Goal: Task Accomplishment & Management: Complete application form

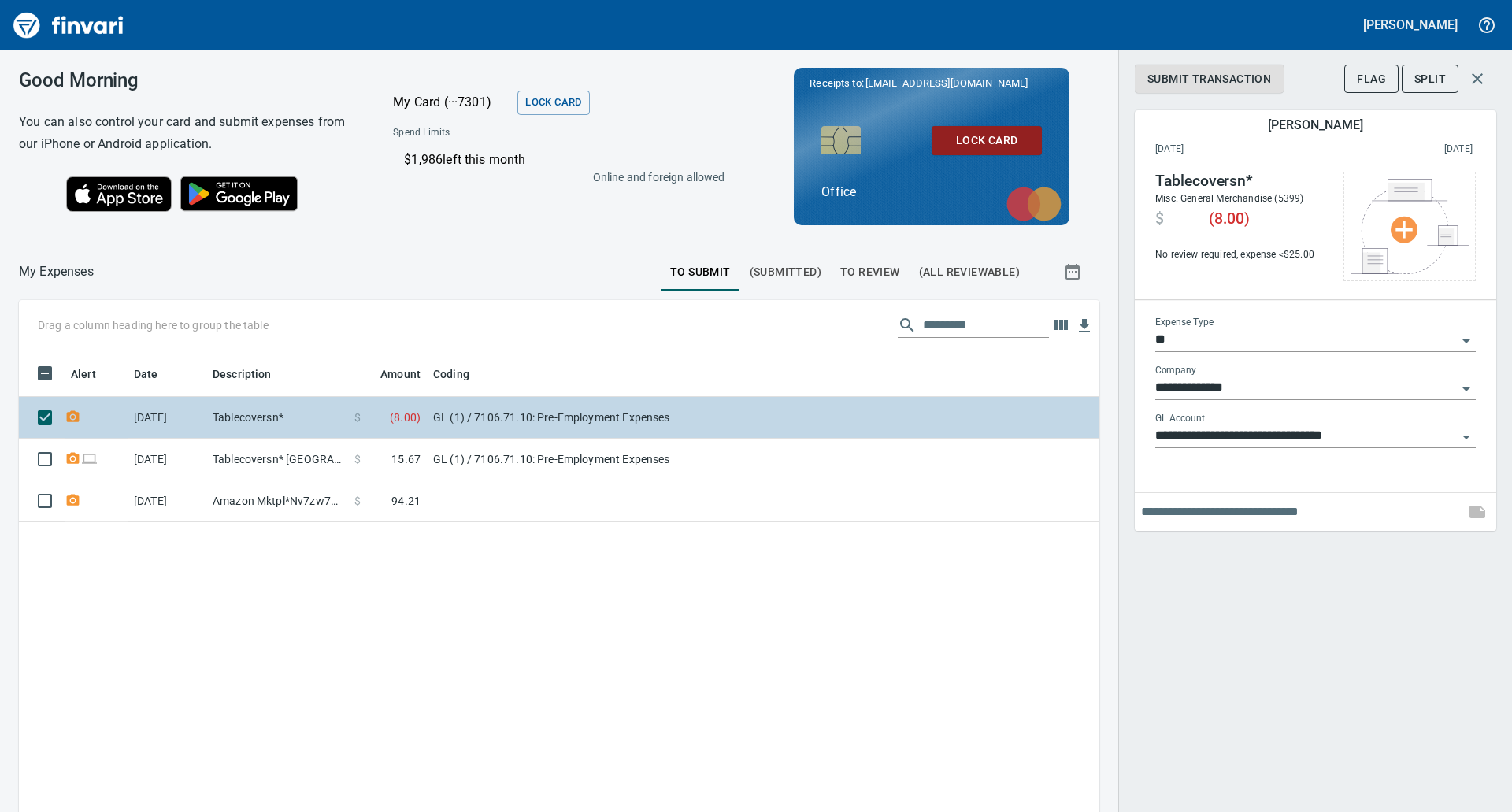
scroll to position [627, 1057]
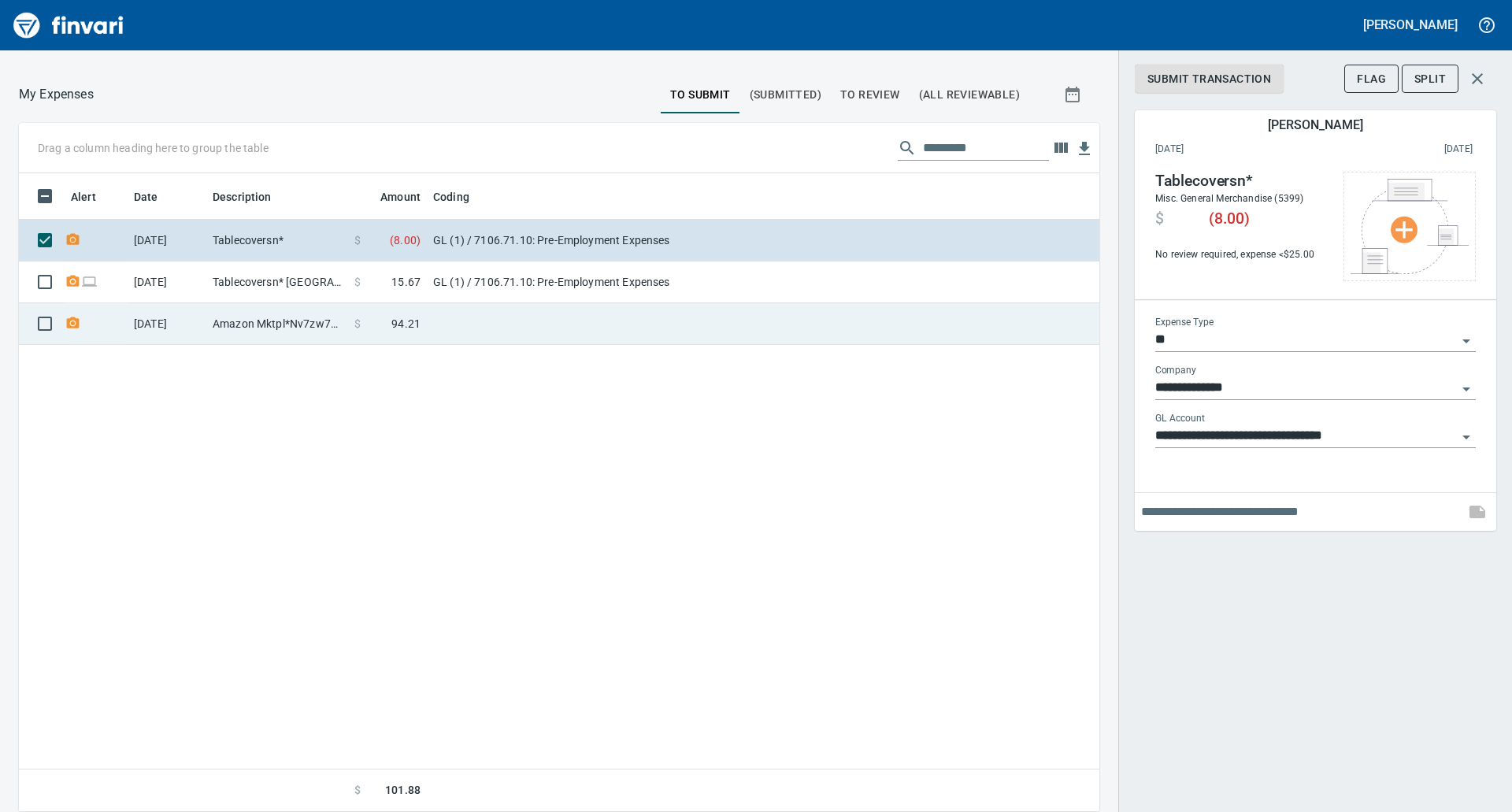
click at [602, 315] on td at bounding box center [623, 324] width 394 height 42
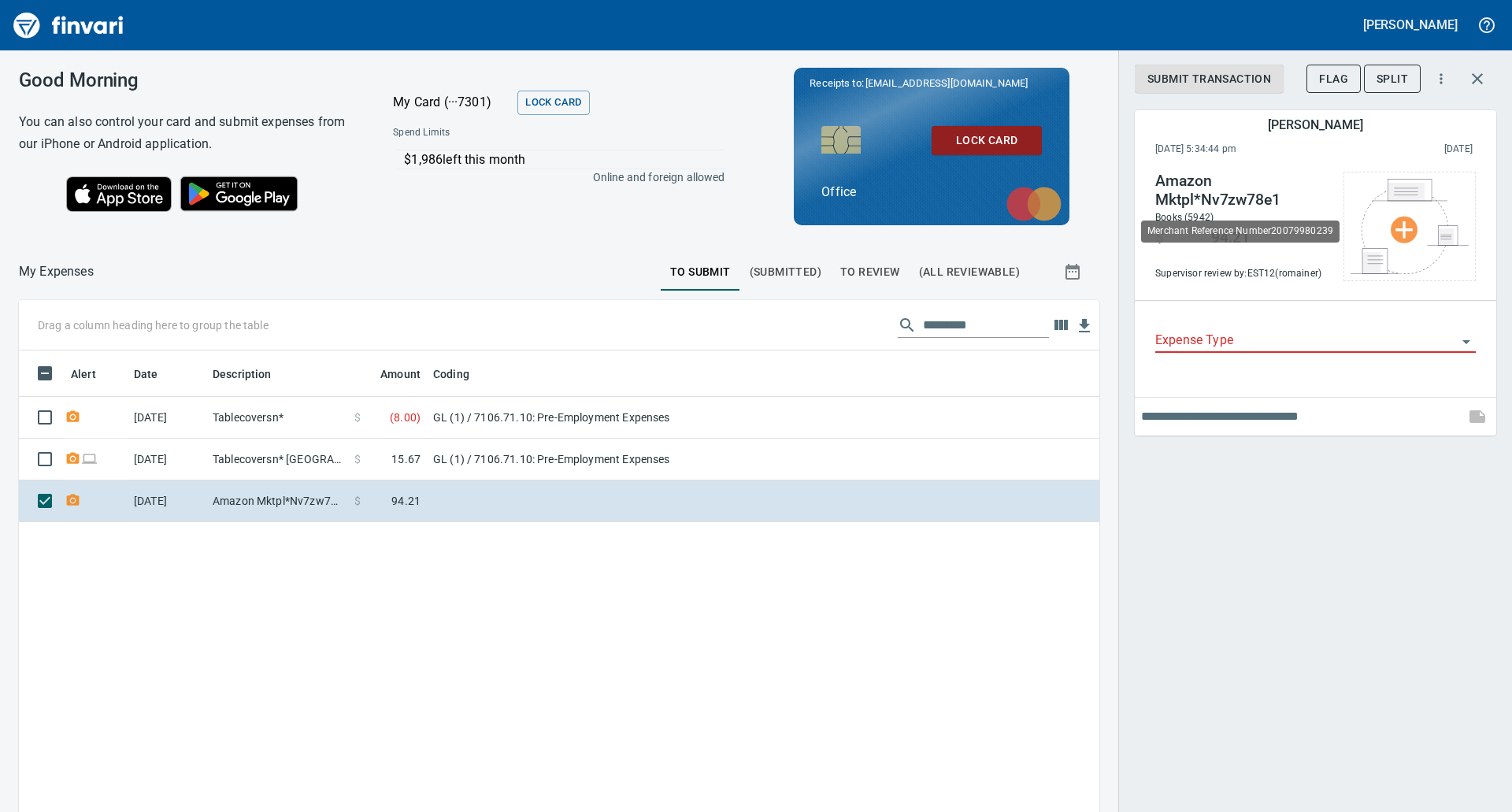
scroll to position [627, 1057]
drag, startPoint x: 969, startPoint y: 84, endPoint x: 888, endPoint y: 80, distance: 81.1
click at [888, 80] on p "Receipts to: [EMAIL_ADDRESS][DOMAIN_NAME]" at bounding box center [931, 82] width 244 height 15
click at [888, 80] on span "[EMAIL_ADDRESS][DOMAIN_NAME]" at bounding box center [946, 82] width 166 height 15
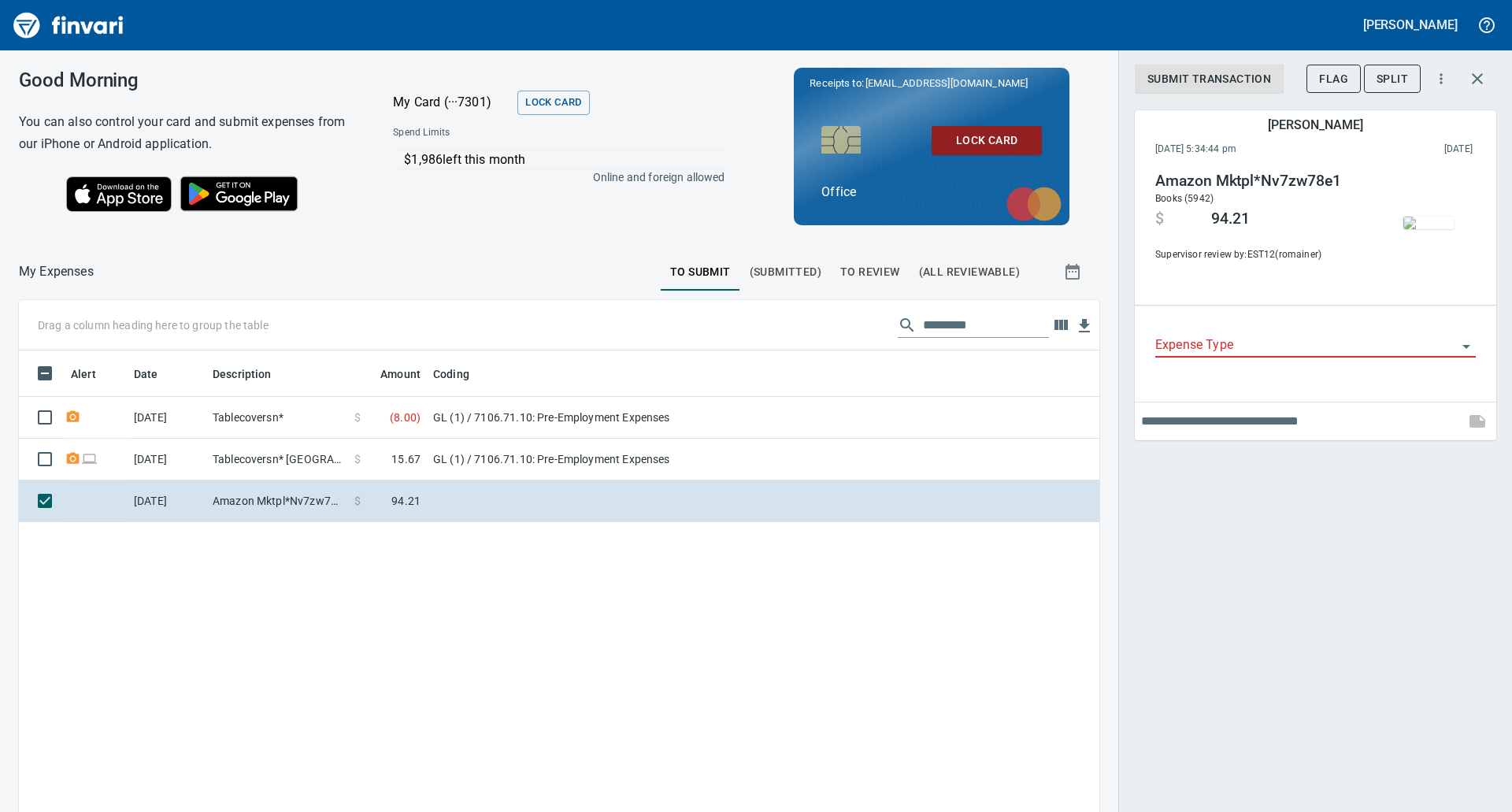
click at [720, 666] on div "Alert Date Description Amount Coding [DATE] Tablecoversn* $ ( 8.00 ) GL (1) / 7…" at bounding box center [559, 670] width 1080 height 640
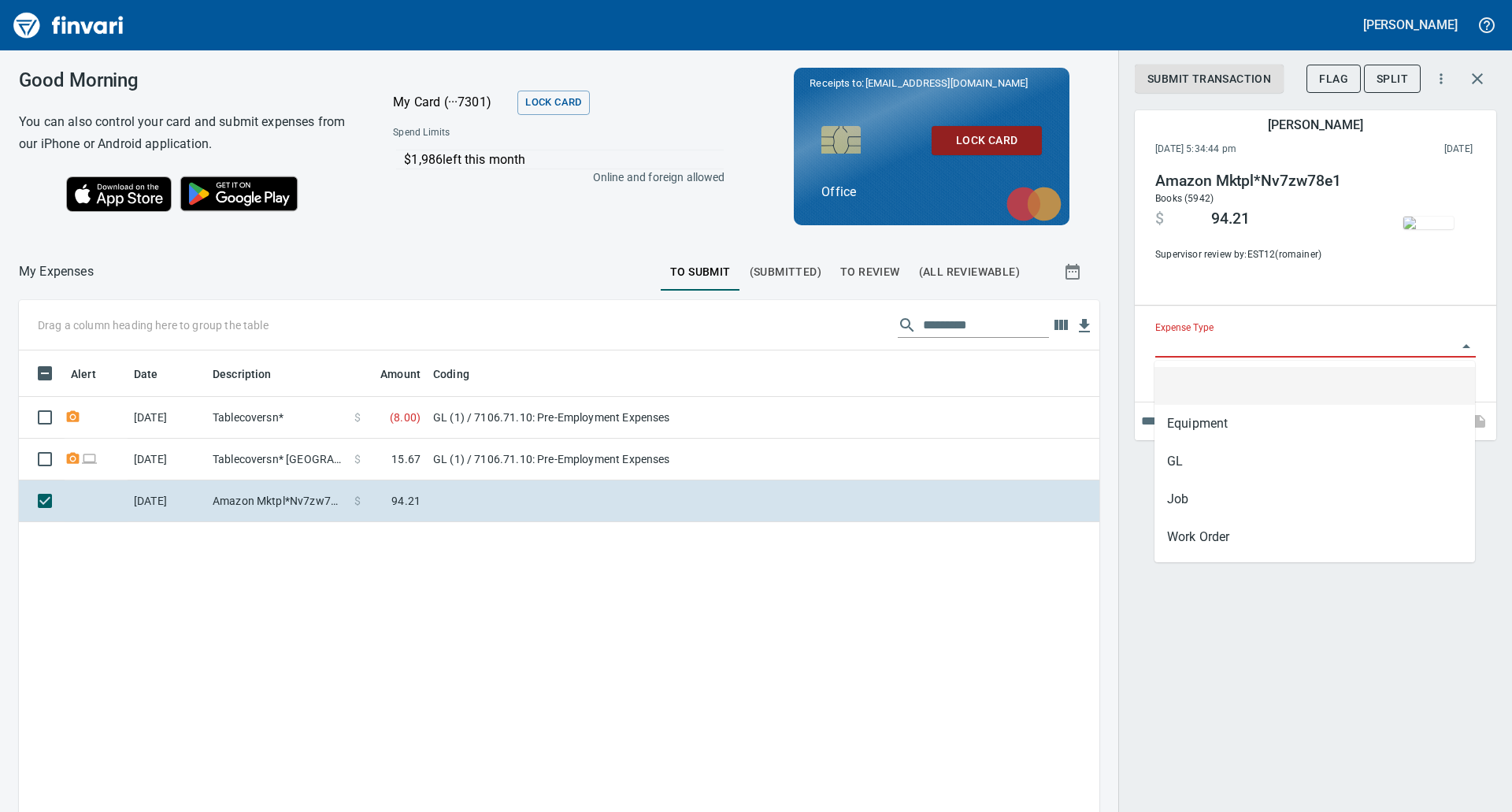
click at [1301, 340] on input "Expense Type" at bounding box center [1306, 345] width 302 height 22
click at [1206, 460] on li "GL" at bounding box center [1315, 461] width 320 height 38
type input "**"
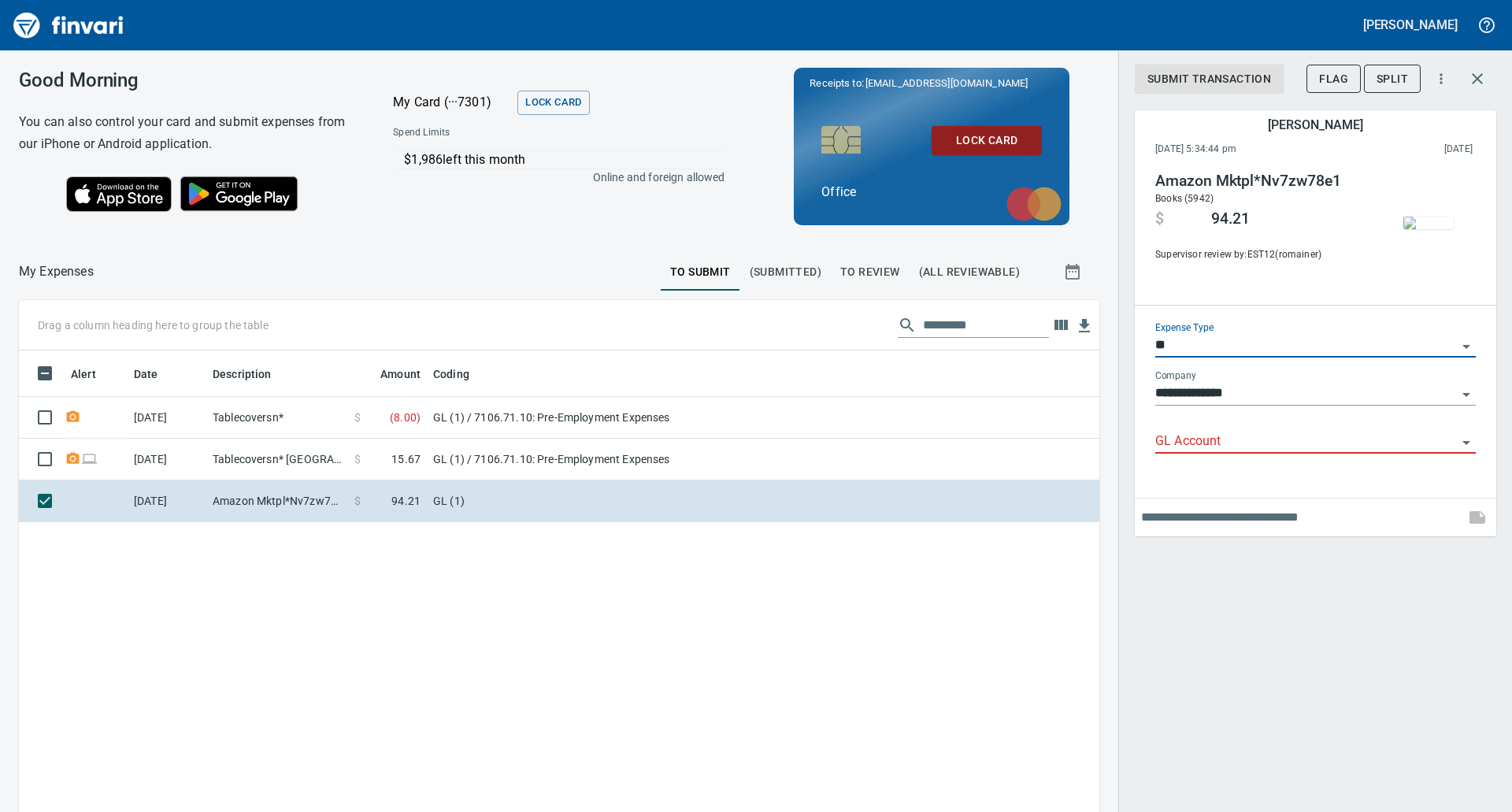
click at [1236, 429] on div "GL Account" at bounding box center [1316, 436] width 320 height 36
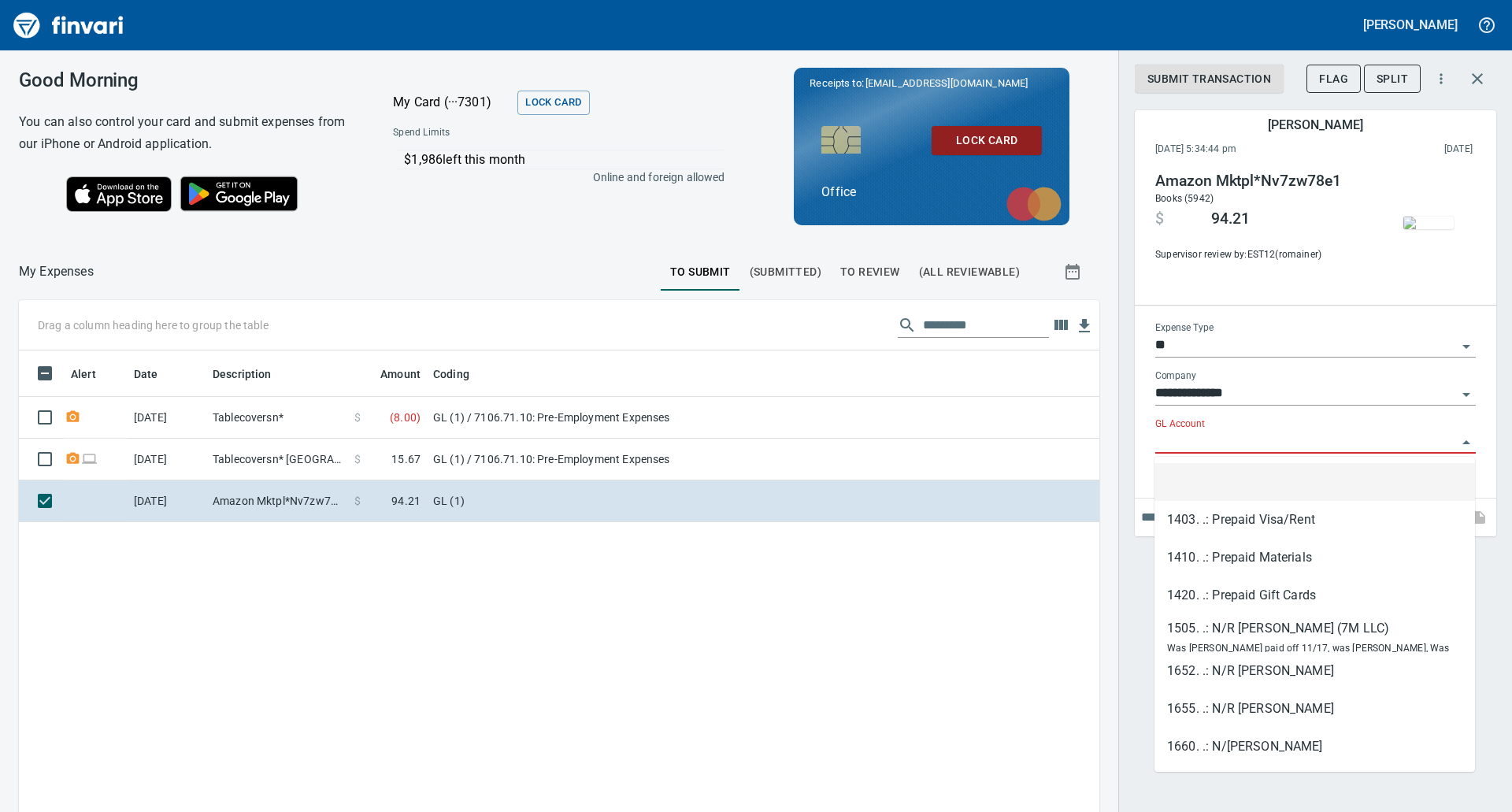
click at [1207, 438] on input "GL Account" at bounding box center [1306, 442] width 302 height 22
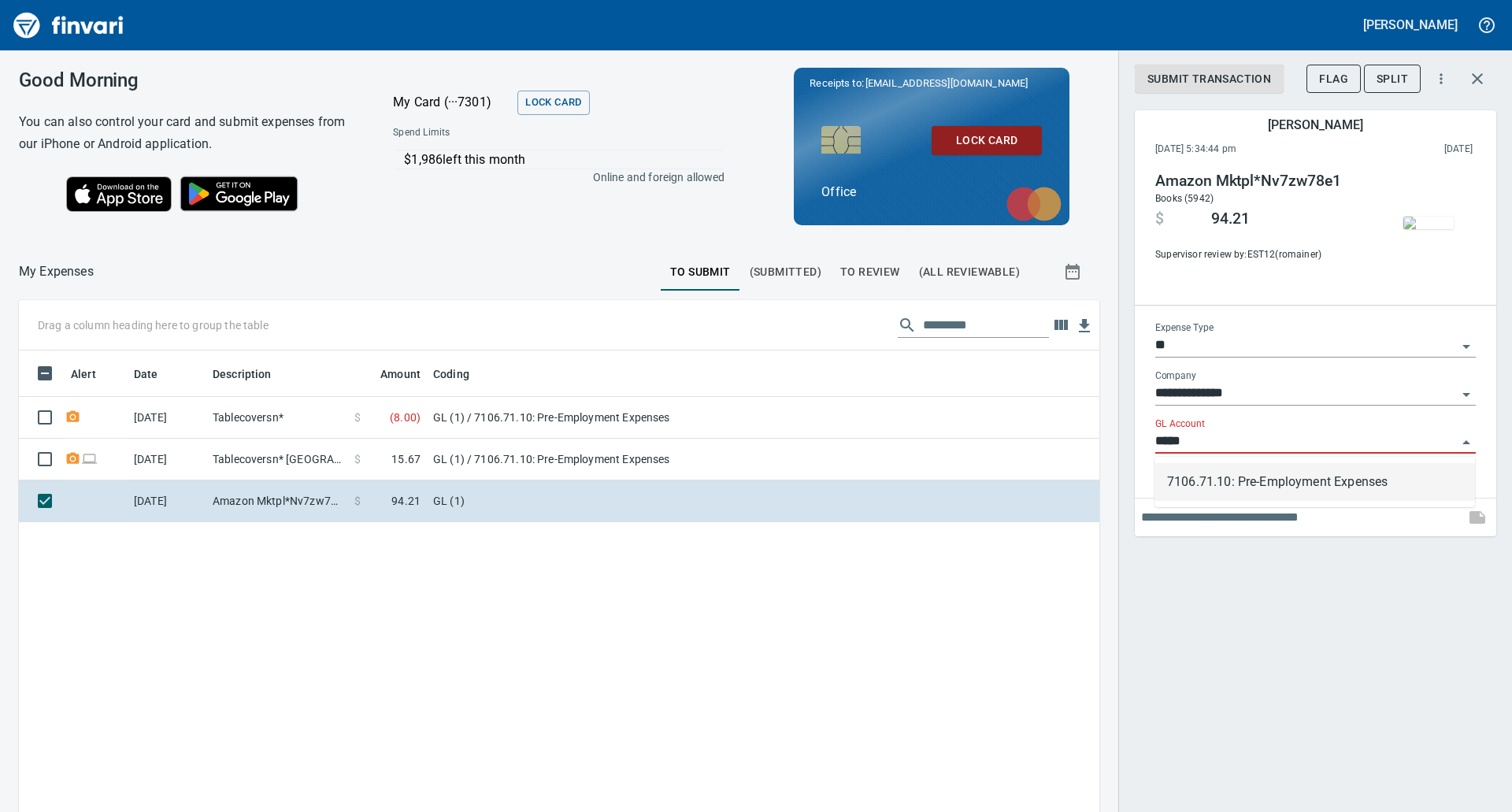
click at [1260, 467] on li "7106.71.10: Pre-Employment Expenses" at bounding box center [1315, 482] width 320 height 38
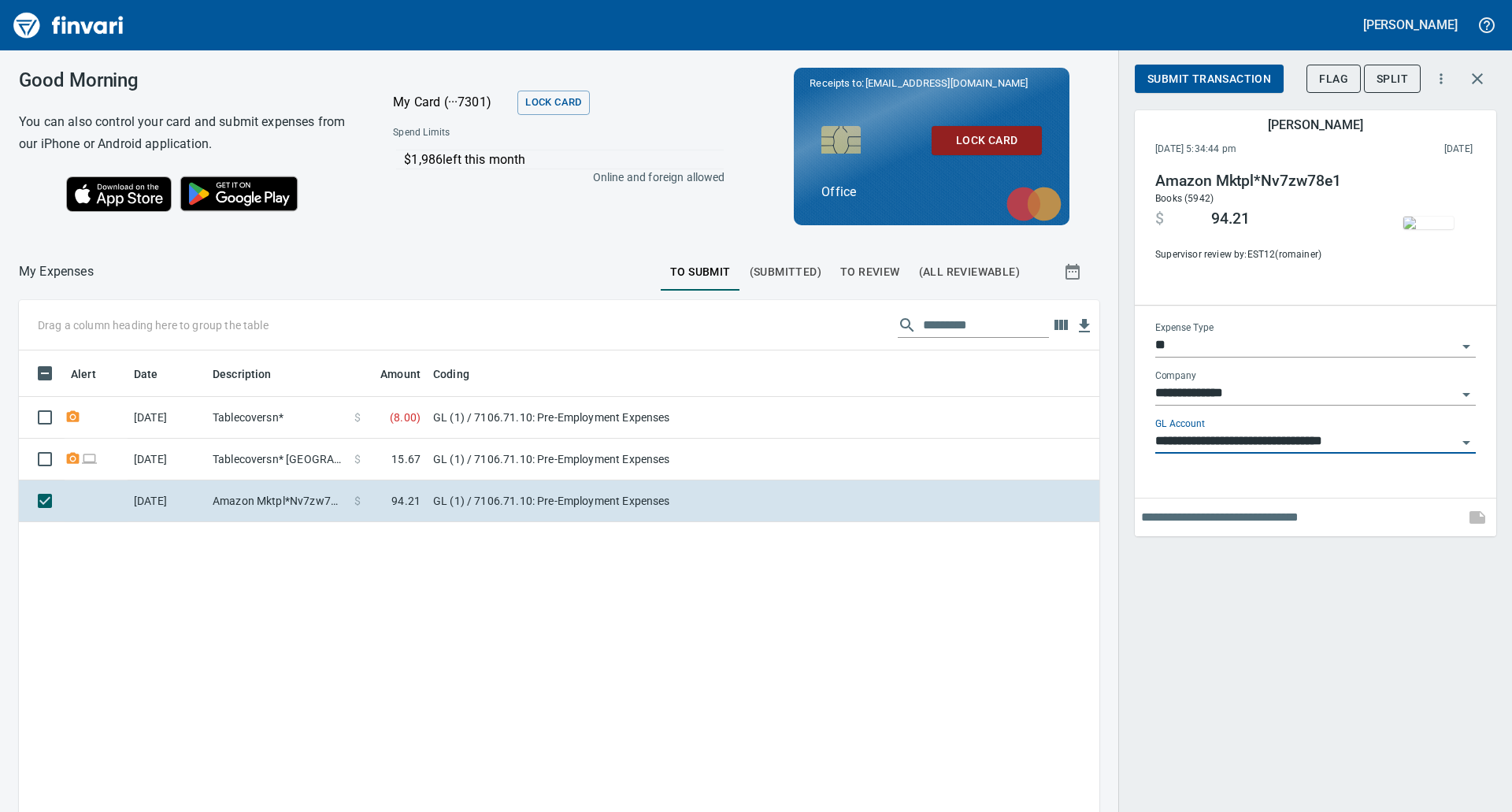
type input "**********"
click at [1205, 75] on span "Submit Transaction" at bounding box center [1209, 79] width 124 height 19
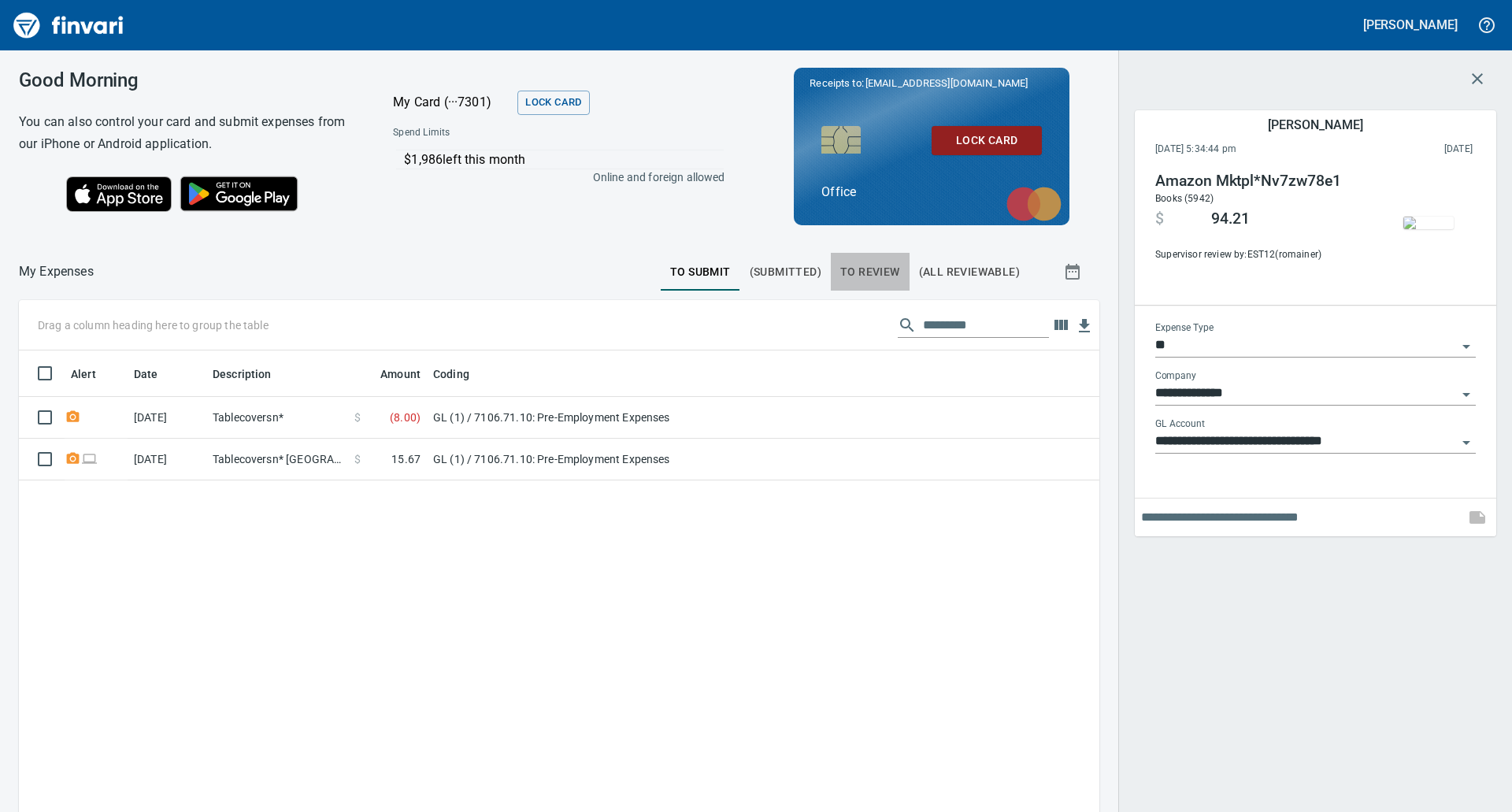
click at [870, 266] on span "To Review" at bounding box center [870, 272] width 60 height 19
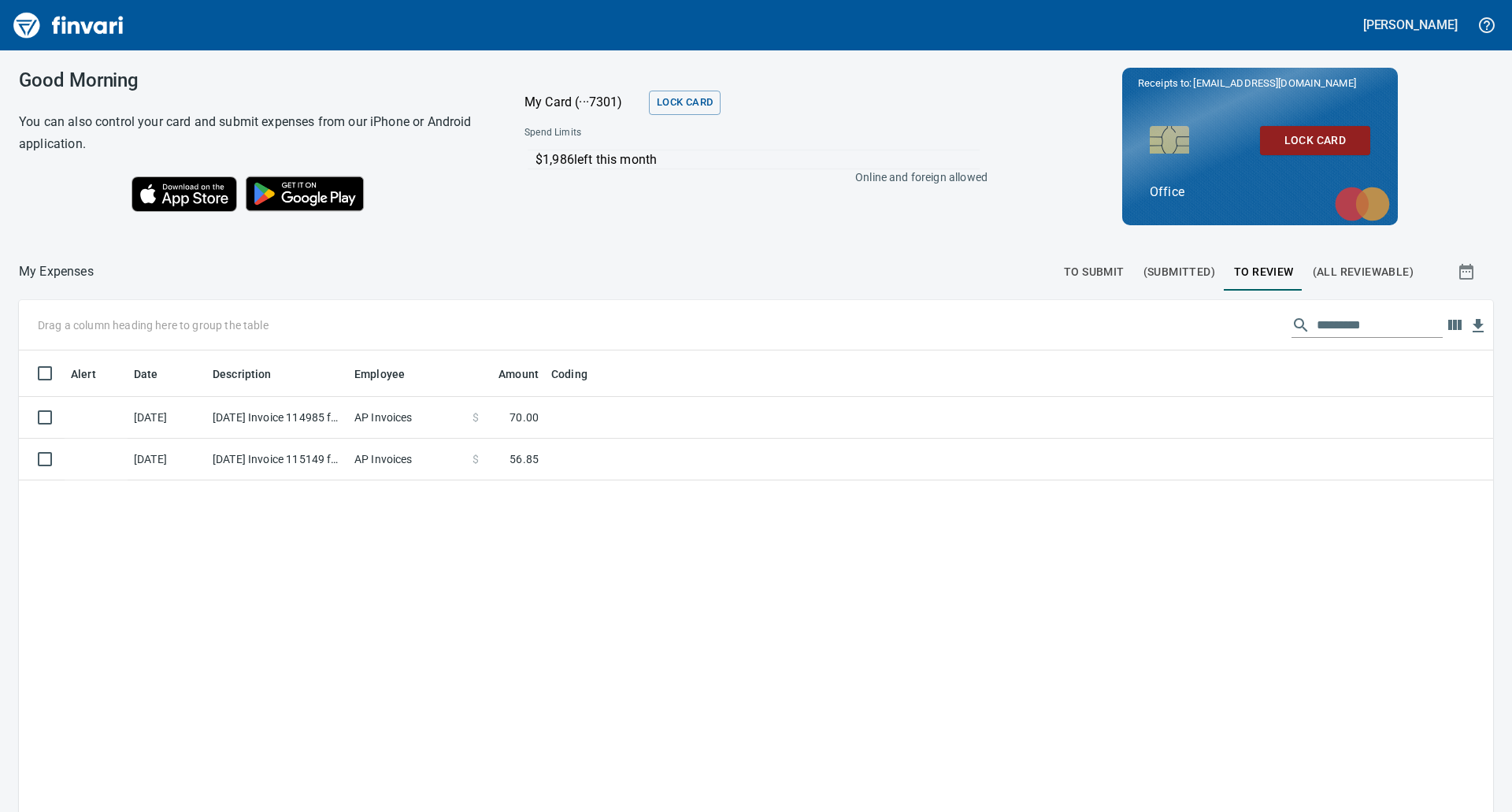
scroll to position [627, 1451]
